Goal: Task Accomplishment & Management: Manage account settings

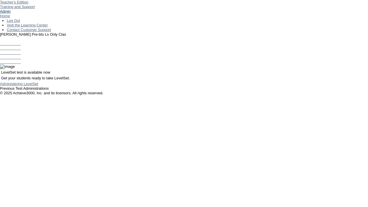
click at [11, 14] on link "Admin" at bounding box center [5, 11] width 11 height 4
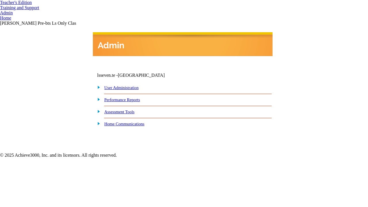
click at [127, 88] on link "User Administration" at bounding box center [121, 87] width 34 height 5
click at [0, 0] on link "student and teacher" at bounding box center [0, 0] width 0 height 0
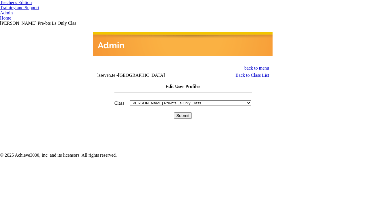
click at [183, 112] on input "Submit" at bounding box center [183, 115] width 18 height 6
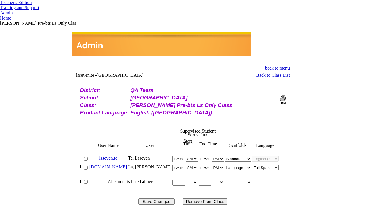
click at [119, 165] on link "[DOMAIN_NAME]" at bounding box center [108, 167] width 38 height 5
